Goal: Task Accomplishment & Management: Use online tool/utility

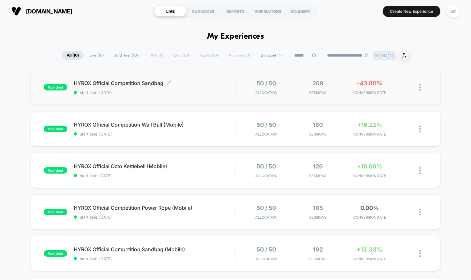
click at [194, 83] on span "HYROX Official Competition Sandbag Click to edit experience details" at bounding box center [155, 83] width 162 height 6
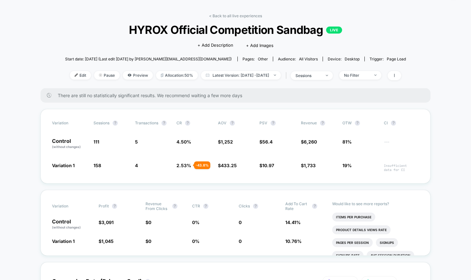
scroll to position [22, 0]
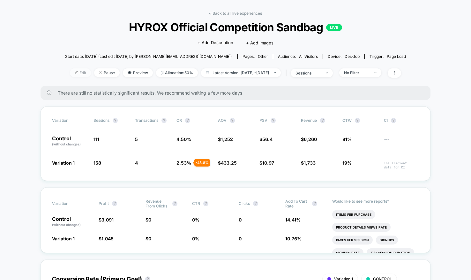
click at [72, 73] on span "Edit" at bounding box center [80, 72] width 21 height 9
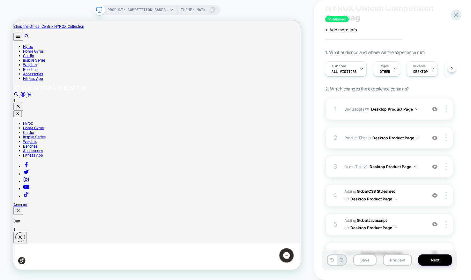
scroll to position [32, 0]
